Goal: Task Accomplishment & Management: Use online tool/utility

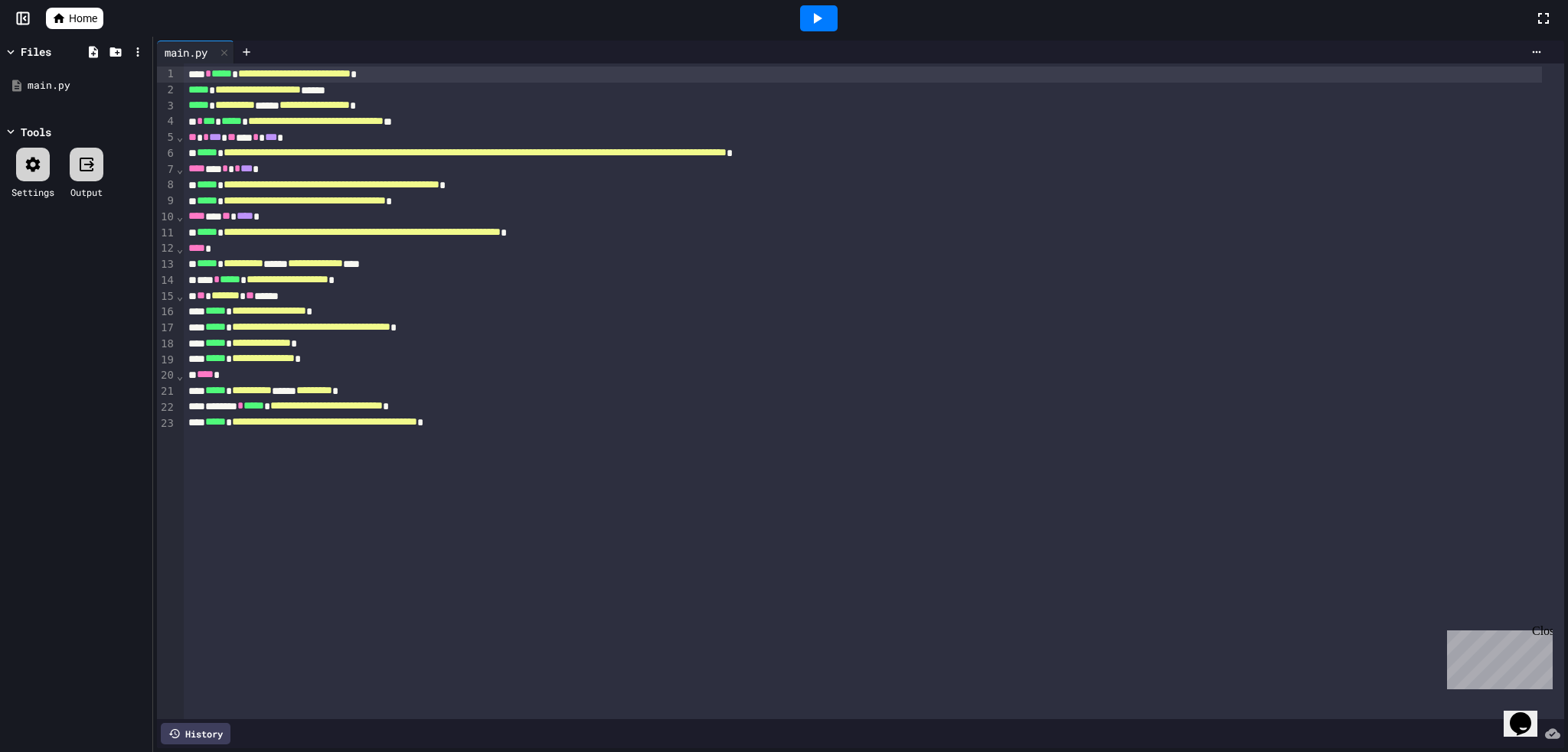
click at [833, 4] on div at bounding box center [818, 18] width 53 height 41
click at [822, 24] on icon at bounding box center [817, 18] width 18 height 18
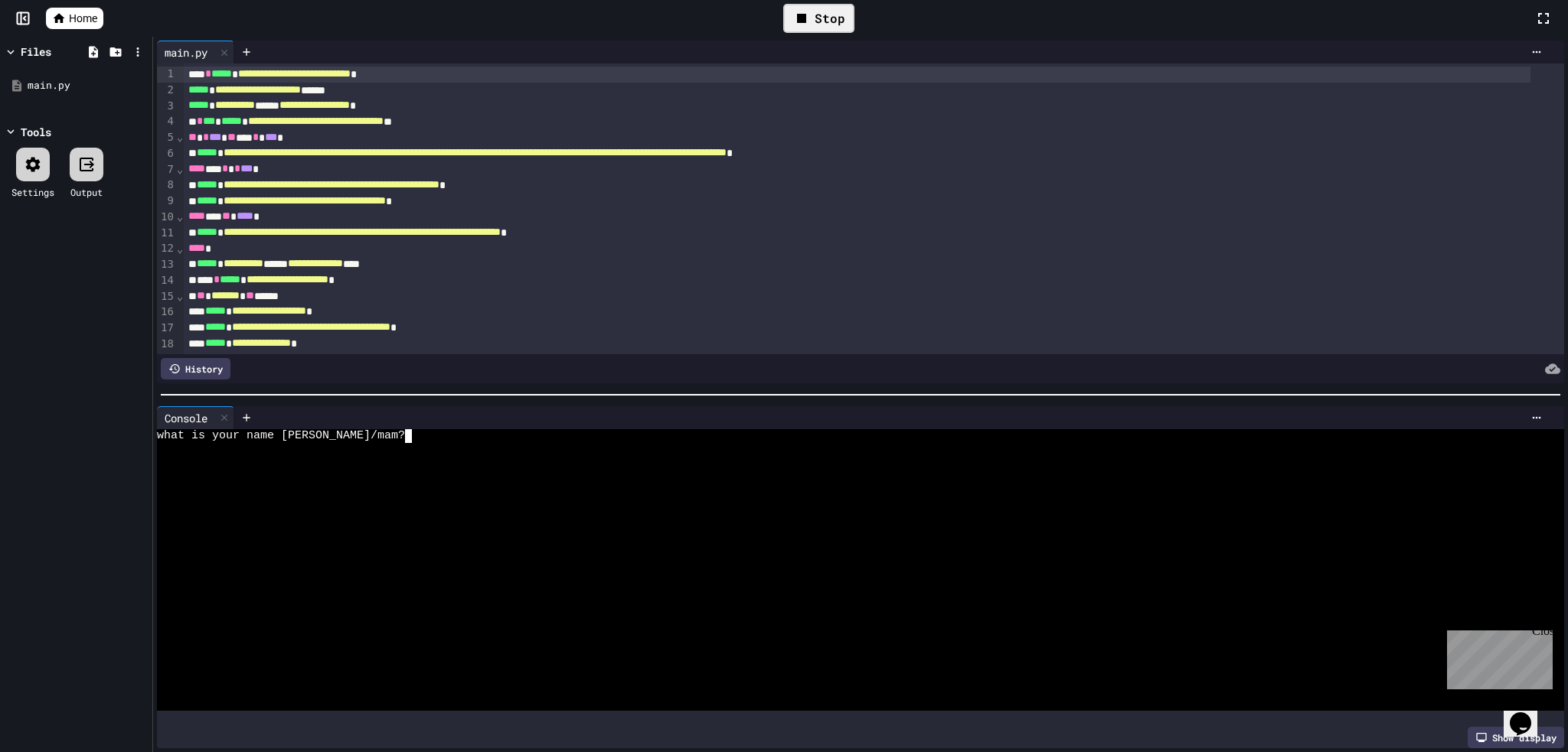
click at [344, 431] on textarea "Terminal input" at bounding box center [347, 436] width 7 height 13
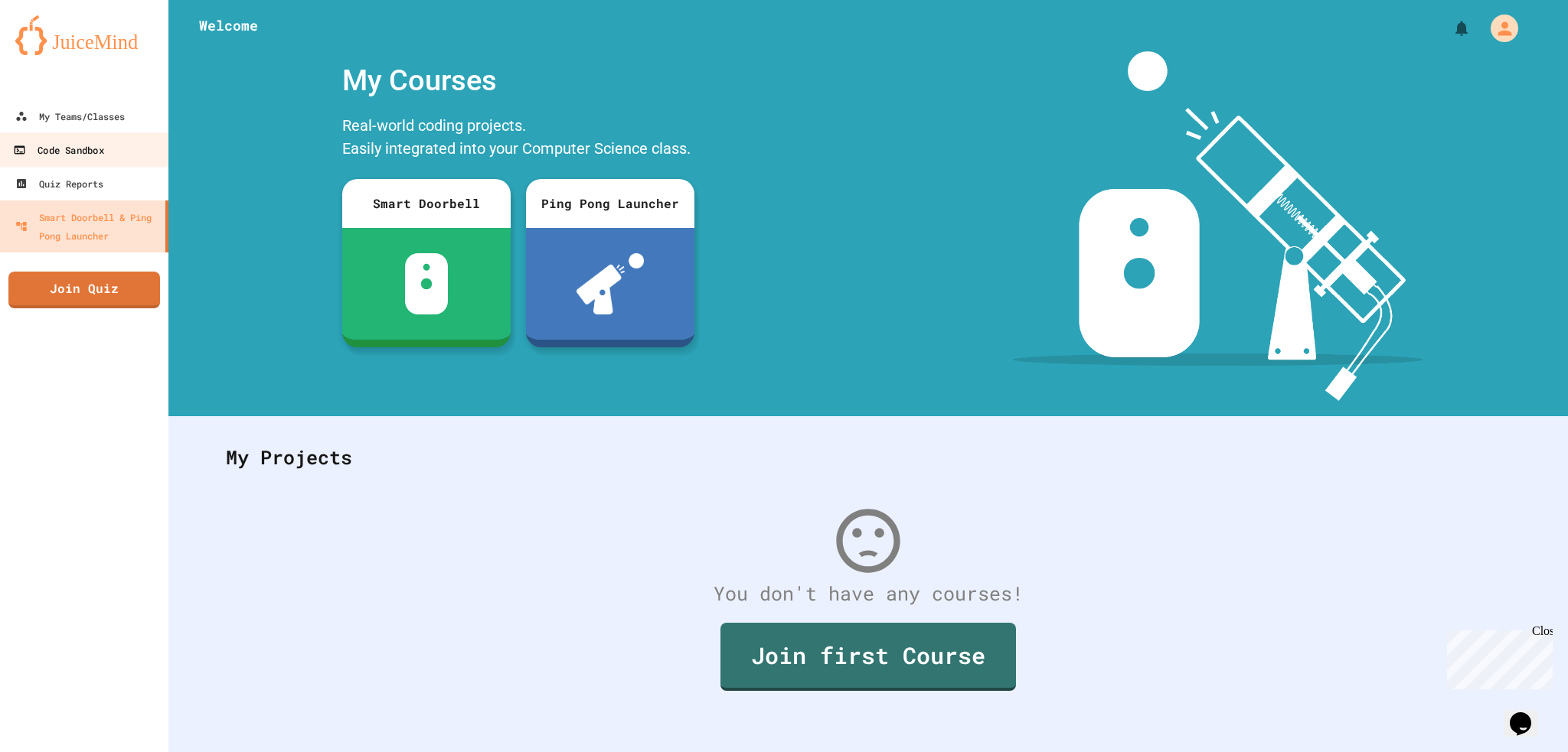
click at [107, 134] on link "Code Sandbox" at bounding box center [84, 149] width 174 height 34
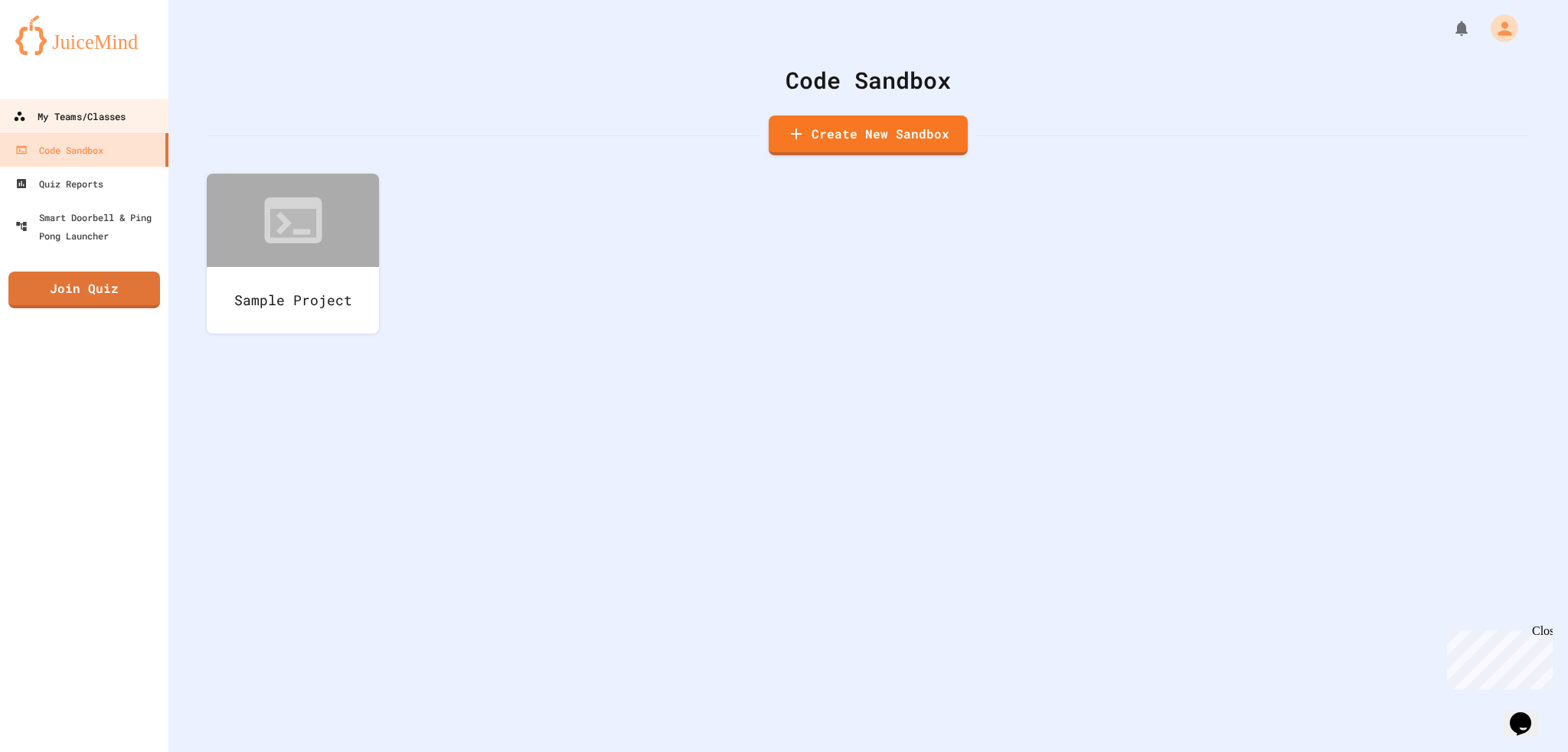
click at [107, 111] on div "My Teams/Classes" at bounding box center [70, 117] width 112 height 19
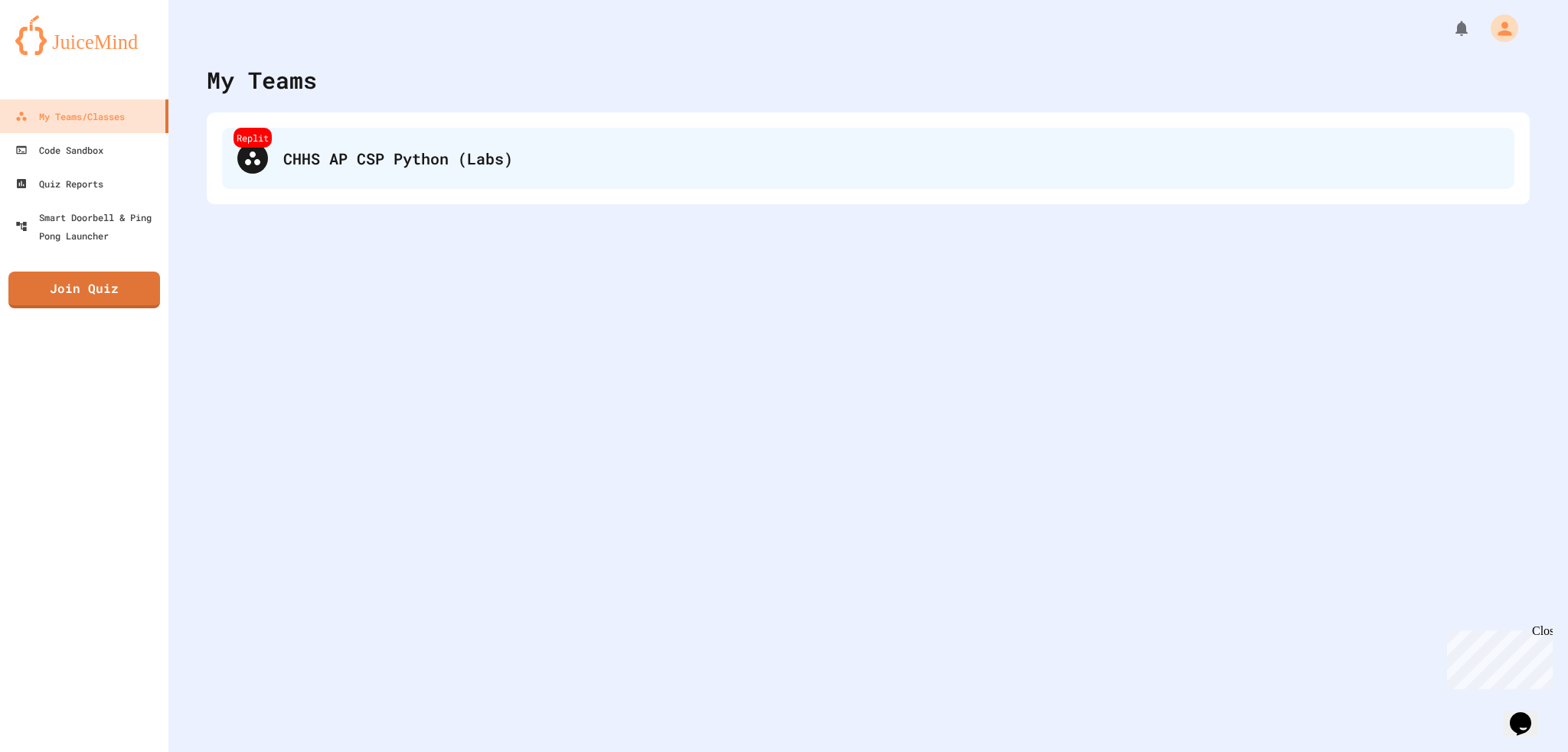
click at [400, 144] on div "Replit CHHS AP CSP Python (Labs)" at bounding box center [867, 158] width 1292 height 61
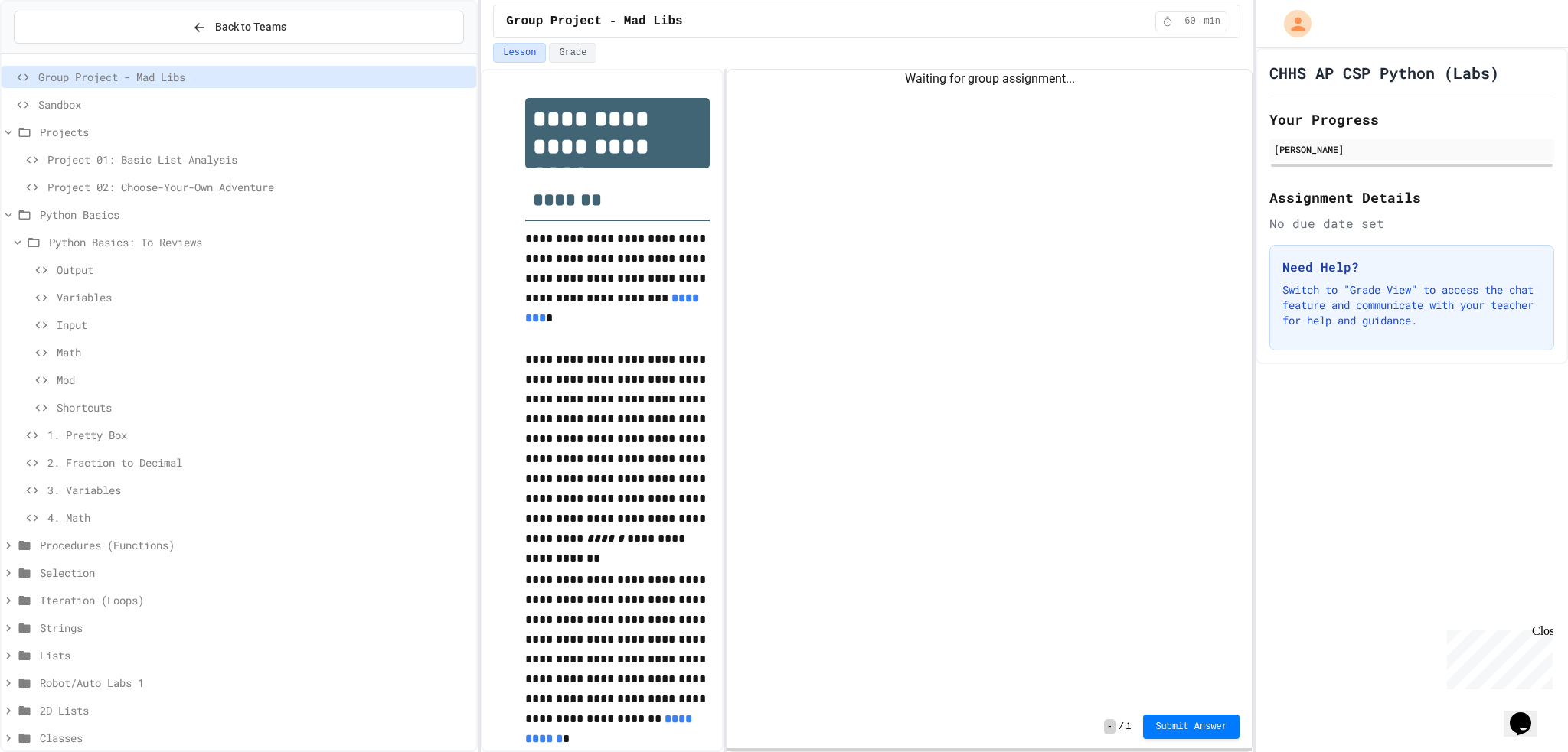
click at [160, 273] on span "Output" at bounding box center [263, 269] width 413 height 16
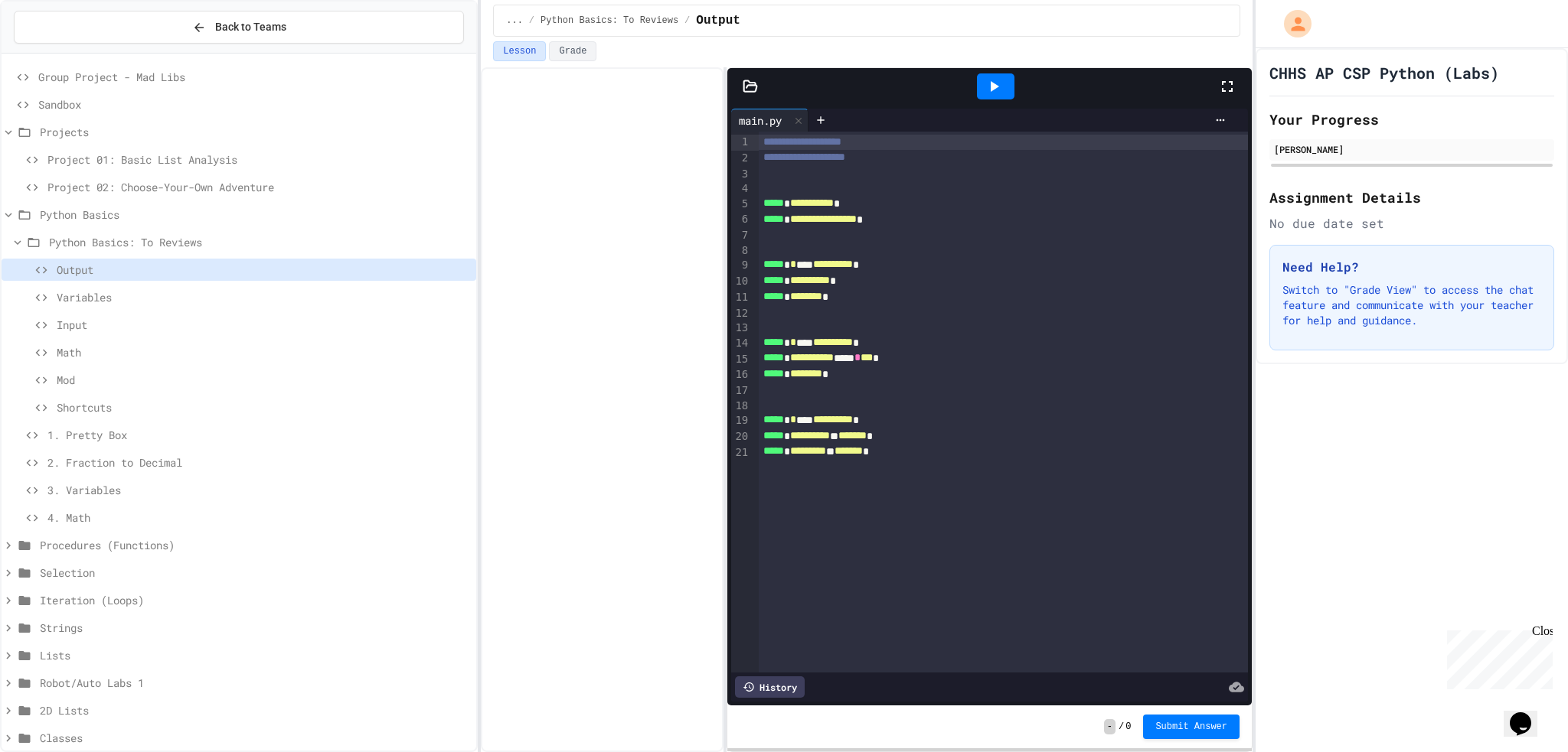
click at [138, 440] on span "1. Pretty Box" at bounding box center [259, 435] width 422 height 16
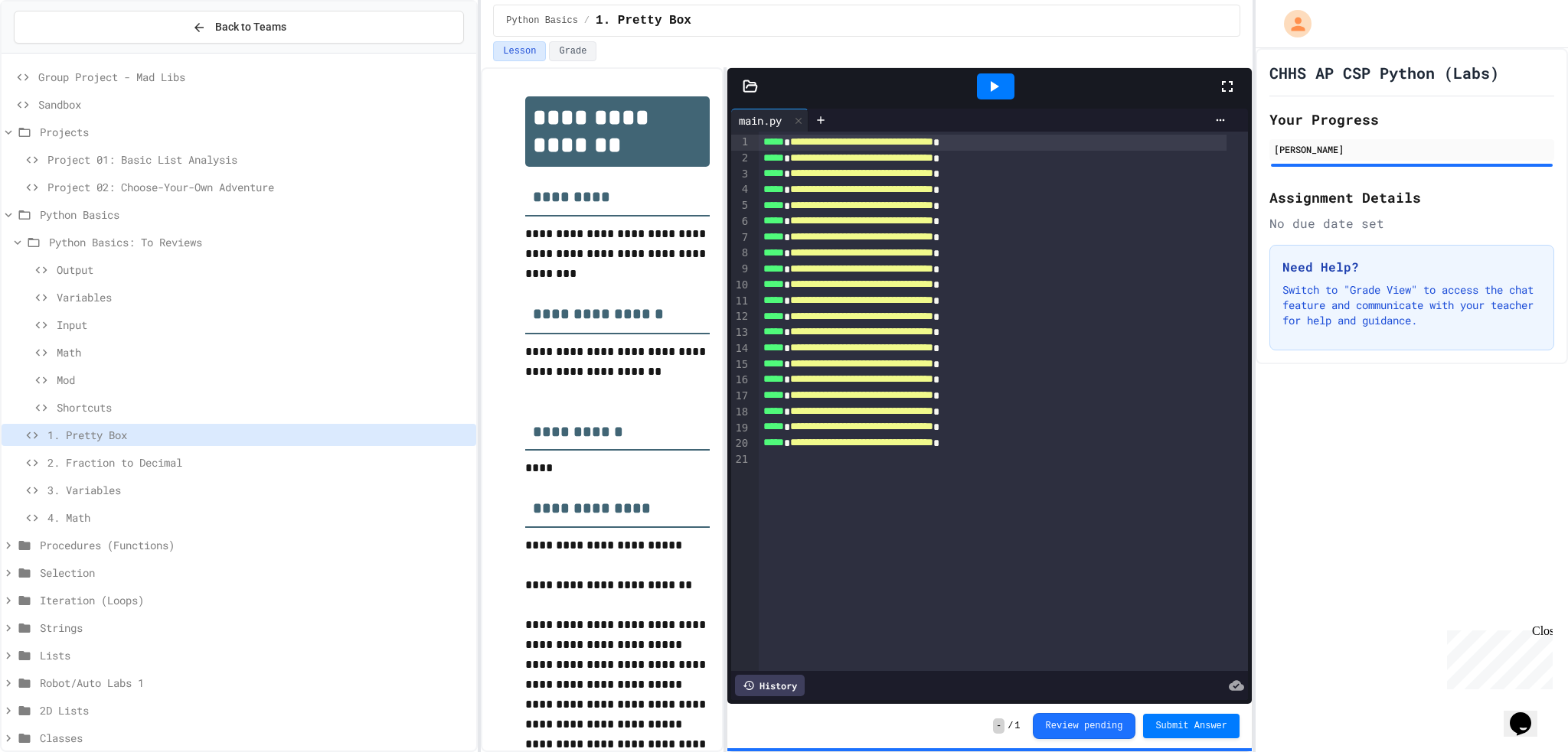
click at [134, 465] on span "2. Fraction to Decimal" at bounding box center [259, 462] width 422 height 16
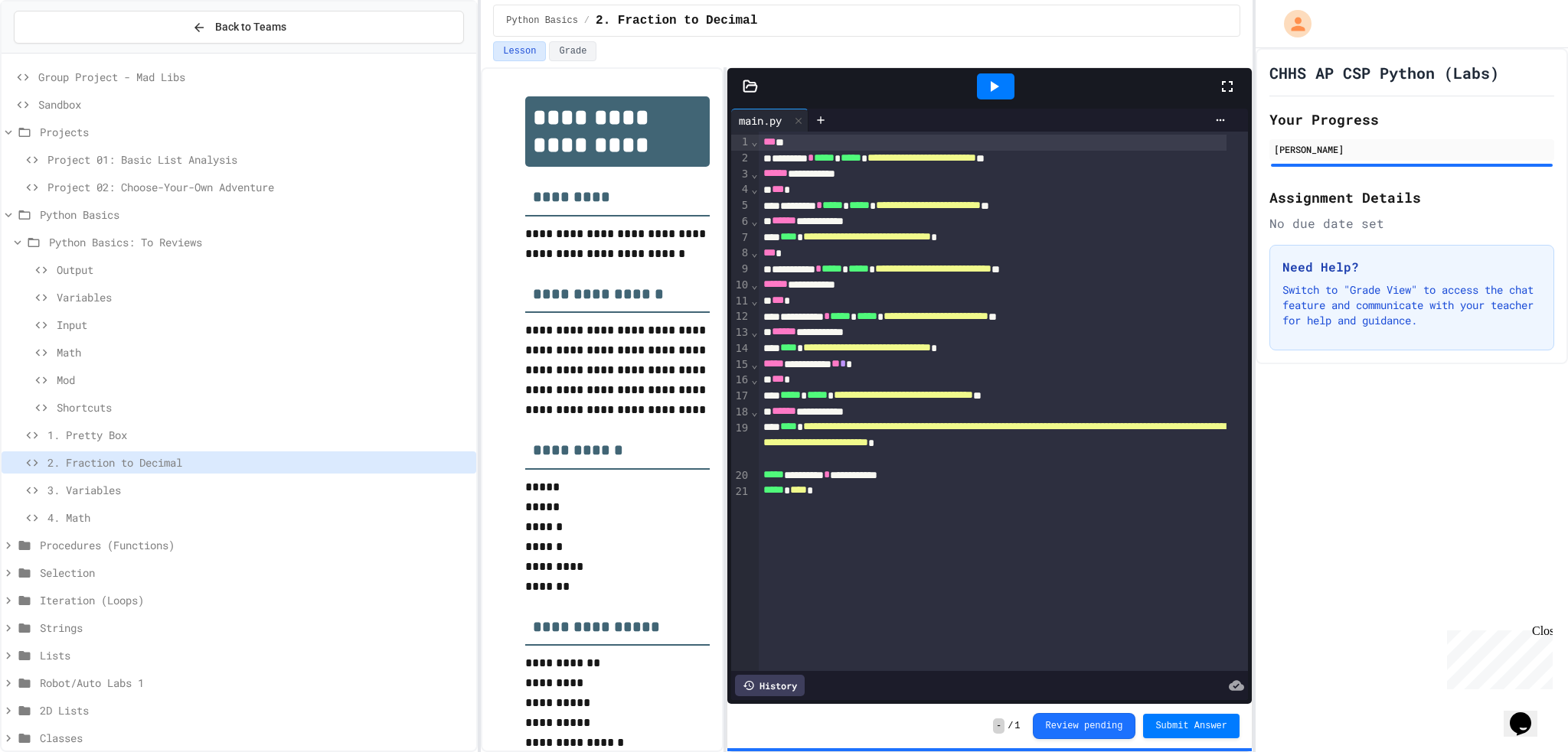
click at [996, 90] on icon at bounding box center [994, 86] width 18 height 18
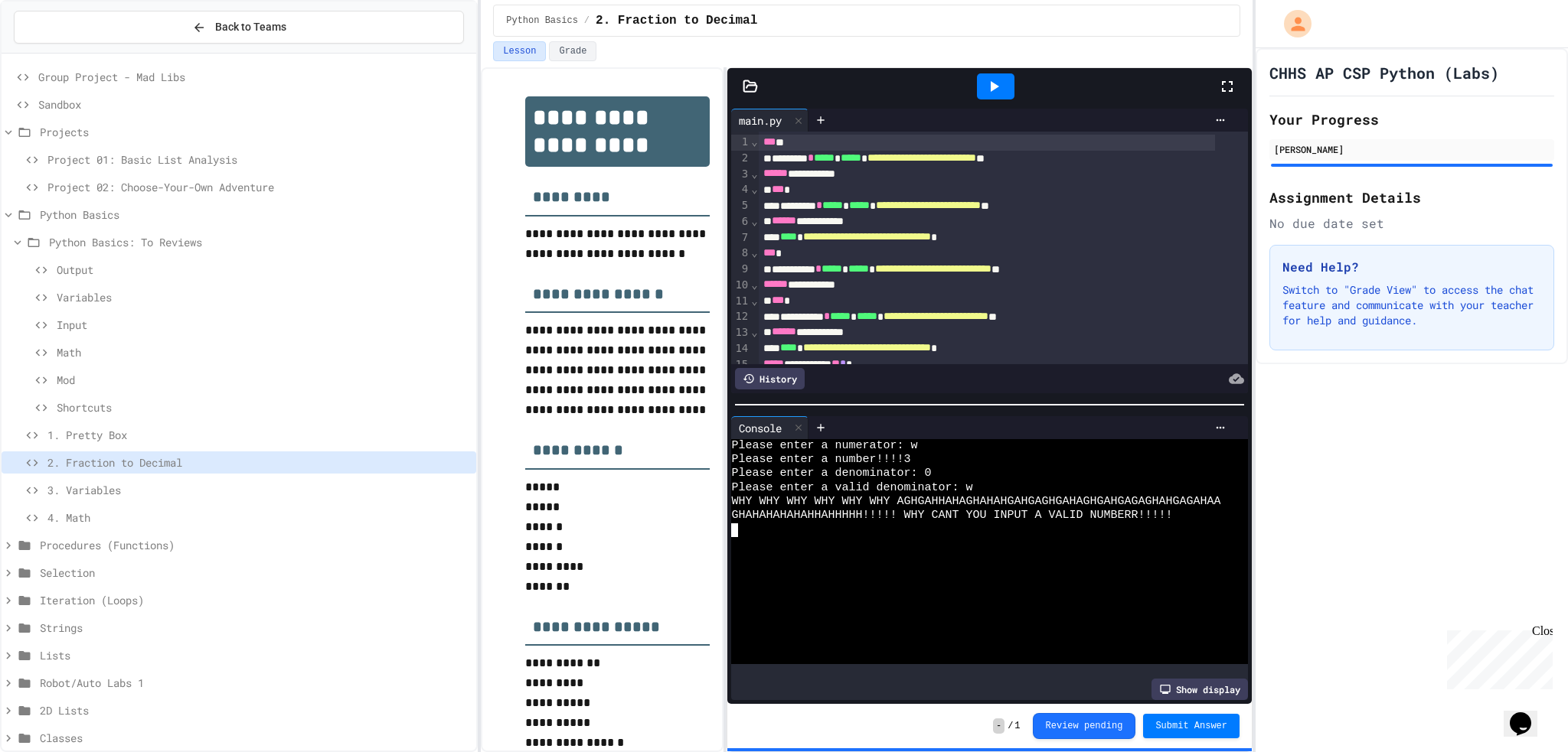
click at [1231, 88] on icon at bounding box center [1227, 86] width 18 height 18
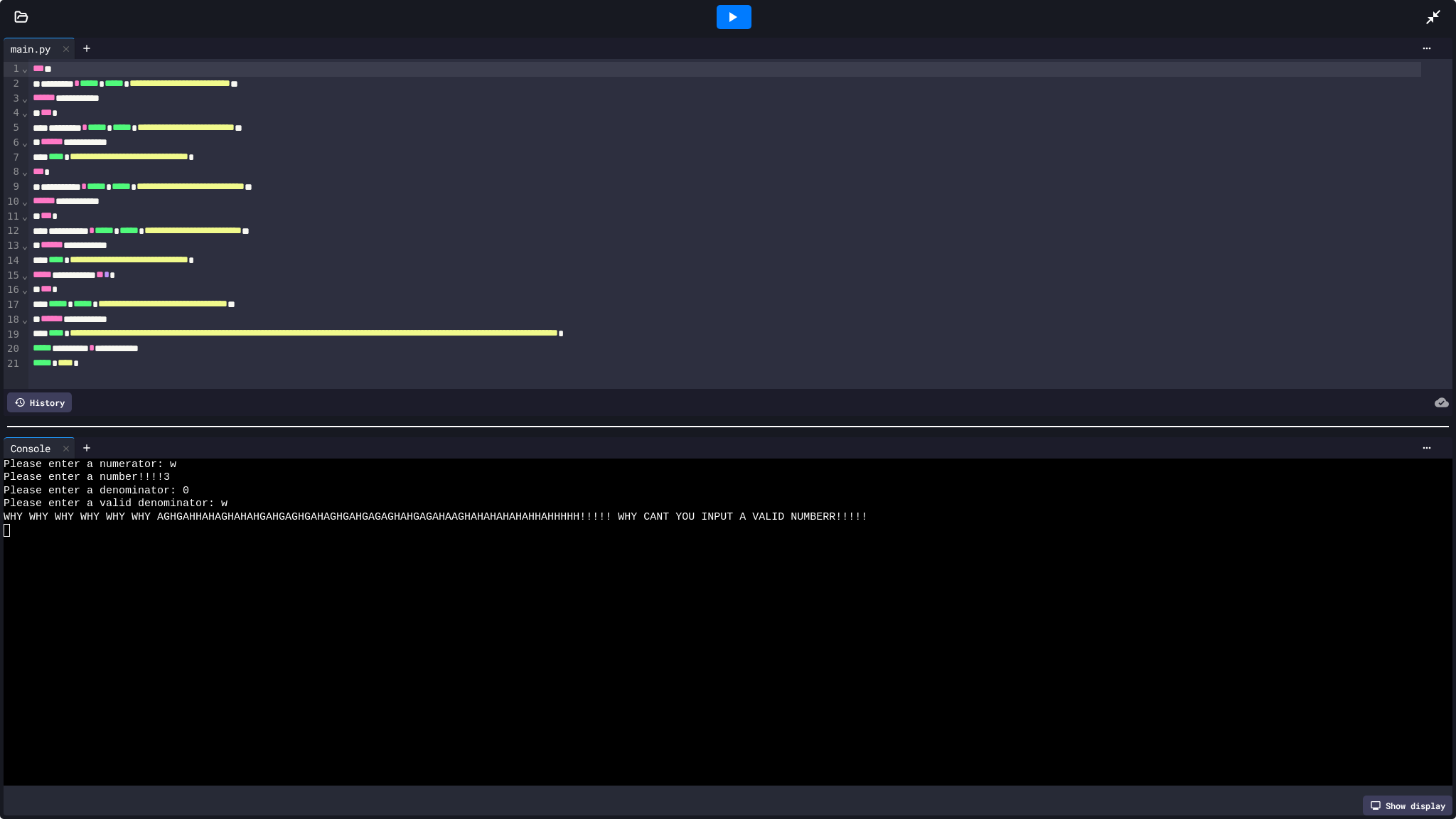
click at [745, 19] on div at bounding box center [733, 16] width 35 height 24
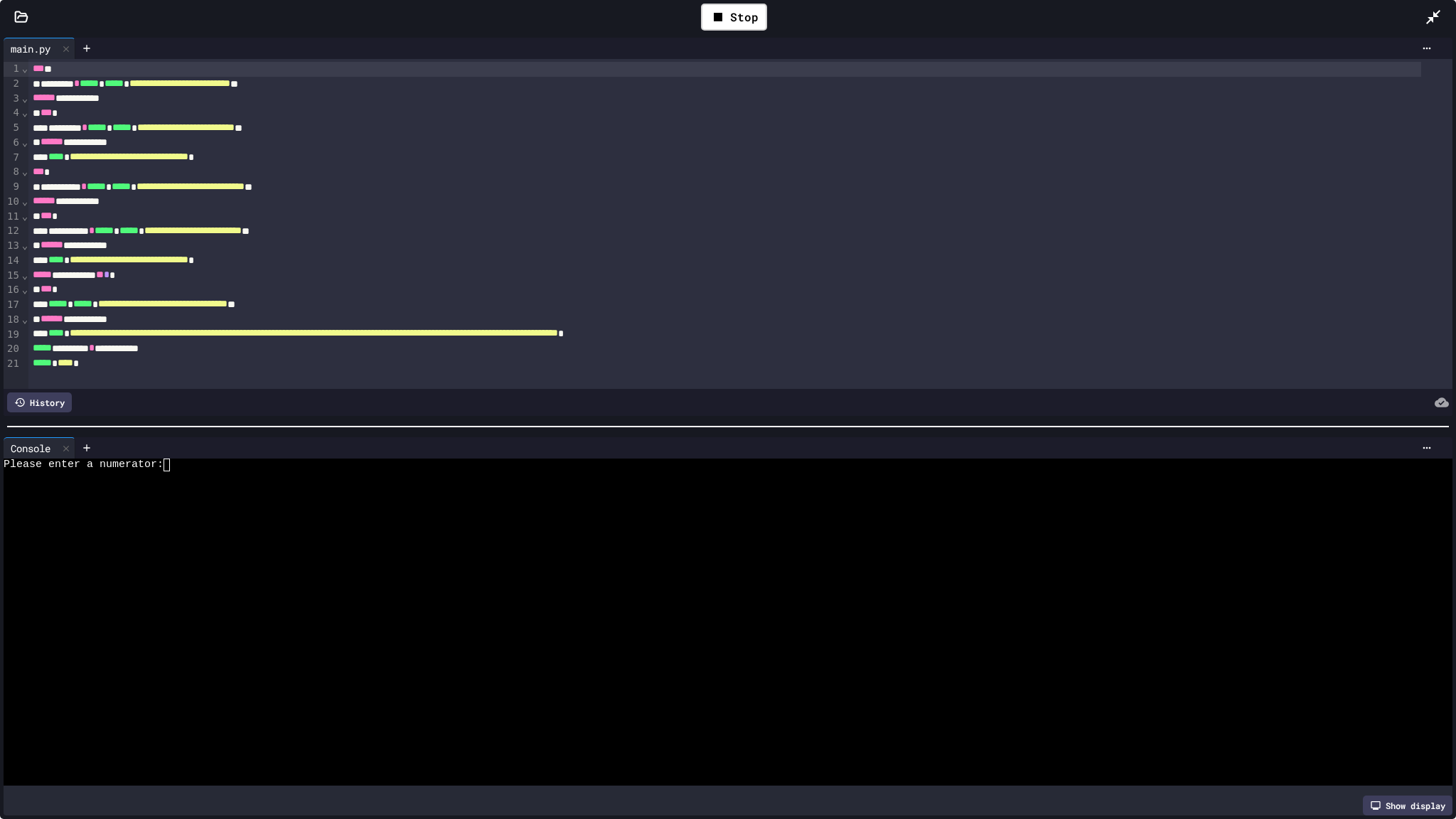
drag, startPoint x: 734, startPoint y: 25, endPoint x: 680, endPoint y: 66, distance: 67.8
click at [734, 26] on div "Stop" at bounding box center [733, 17] width 66 height 27
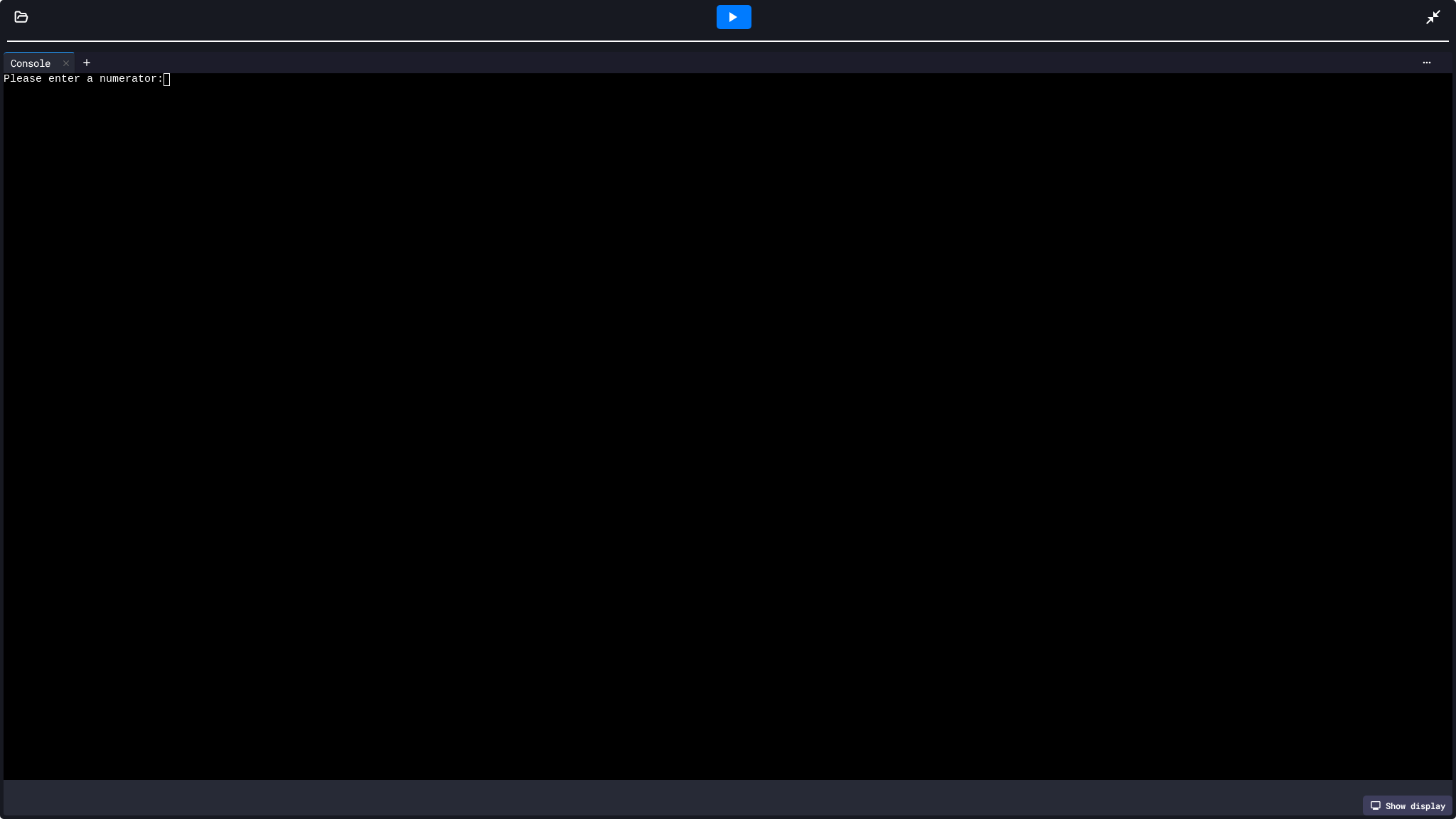
click at [461, 0] on div "**********" at bounding box center [728, 409] width 1456 height 819
click at [171, 83] on textarea "Terminal input" at bounding box center [173, 79] width 6 height 12
click at [170, 84] on textarea "Terminal input" at bounding box center [173, 79] width 6 height 12
click at [160, 64] on div at bounding box center [768, 62] width 1340 height 12
click at [172, 74] on textarea "Terminal input" at bounding box center [173, 79] width 6 height 12
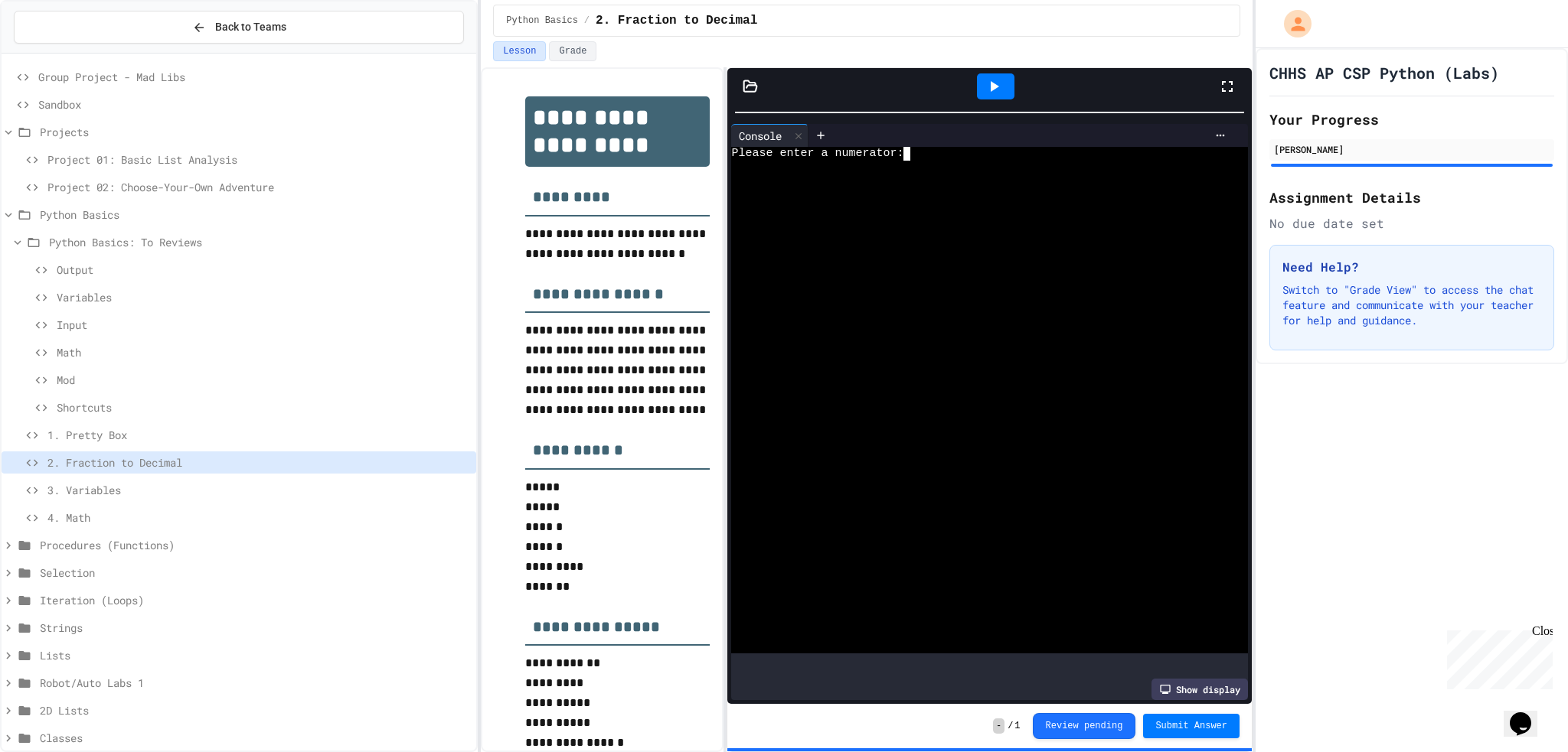
click at [917, 159] on div "Please enter a numerator:" at bounding box center [975, 154] width 489 height 13
click at [913, 152] on textarea "Terminal input" at bounding box center [913, 154] width 7 height 13
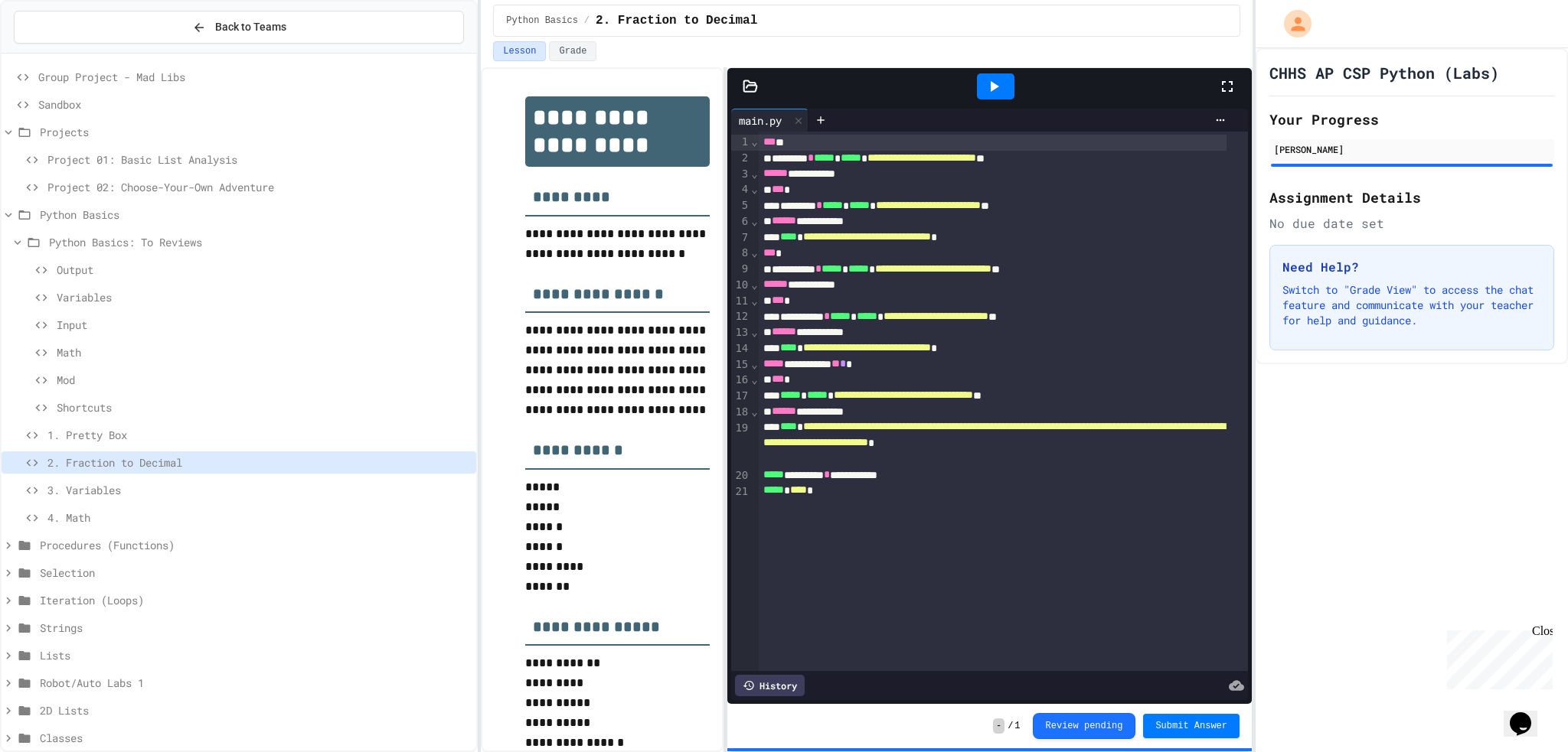
click at [998, 81] on icon at bounding box center [994, 86] width 18 height 18
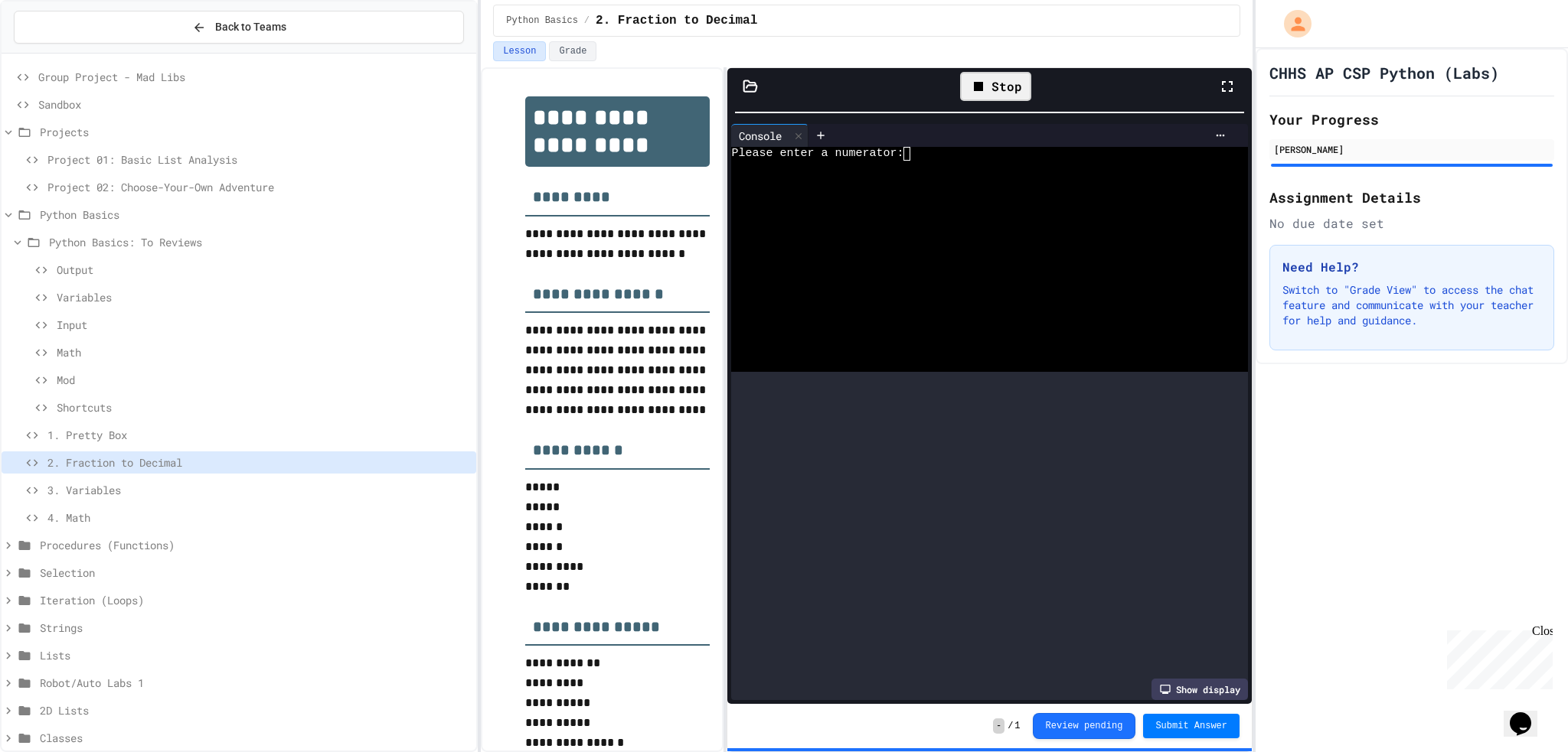
click at [937, 0] on html "**********" at bounding box center [784, 376] width 1568 height 752
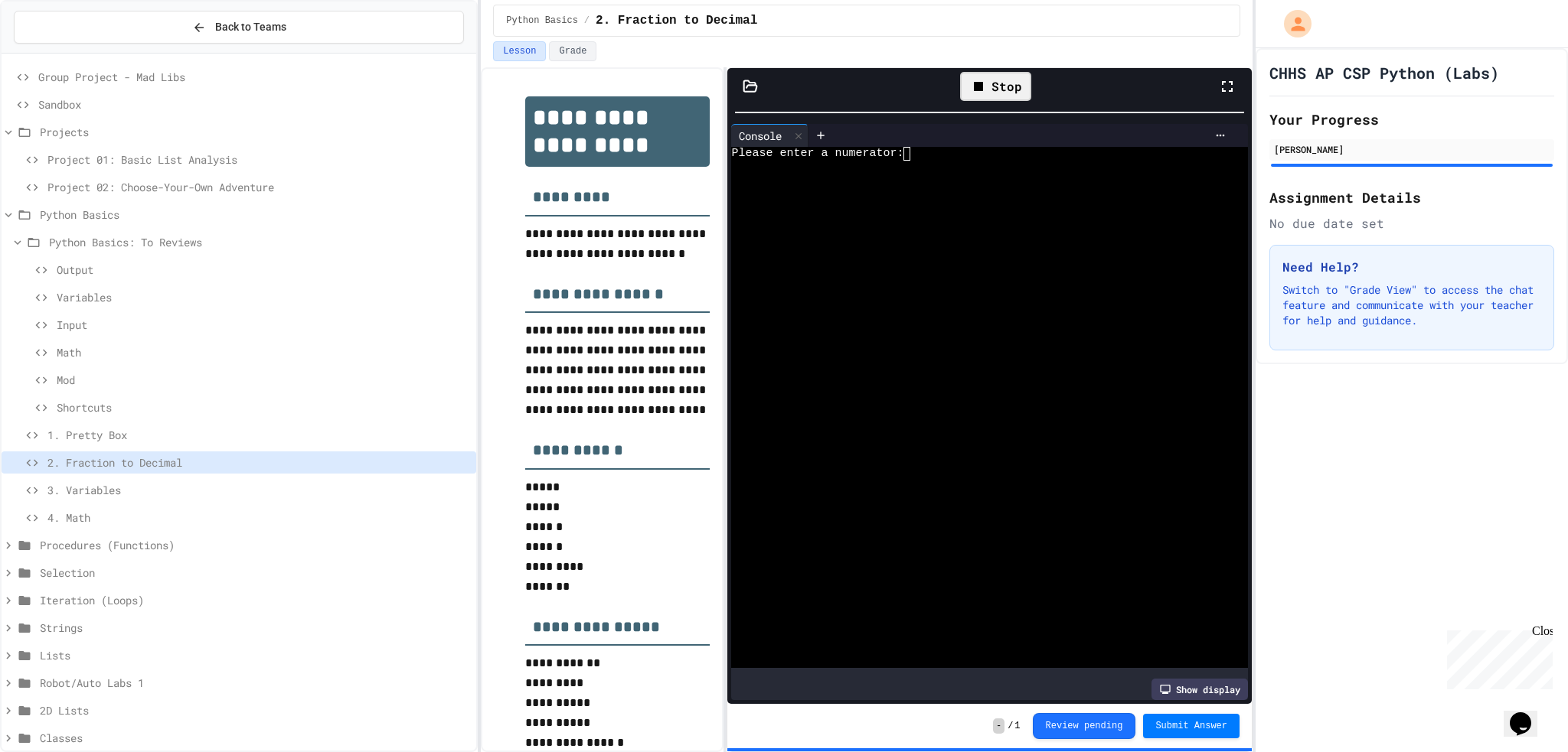
click at [914, 159] on textarea "Terminal input" at bounding box center [913, 154] width 7 height 13
click at [996, 94] on icon at bounding box center [994, 86] width 18 height 18
